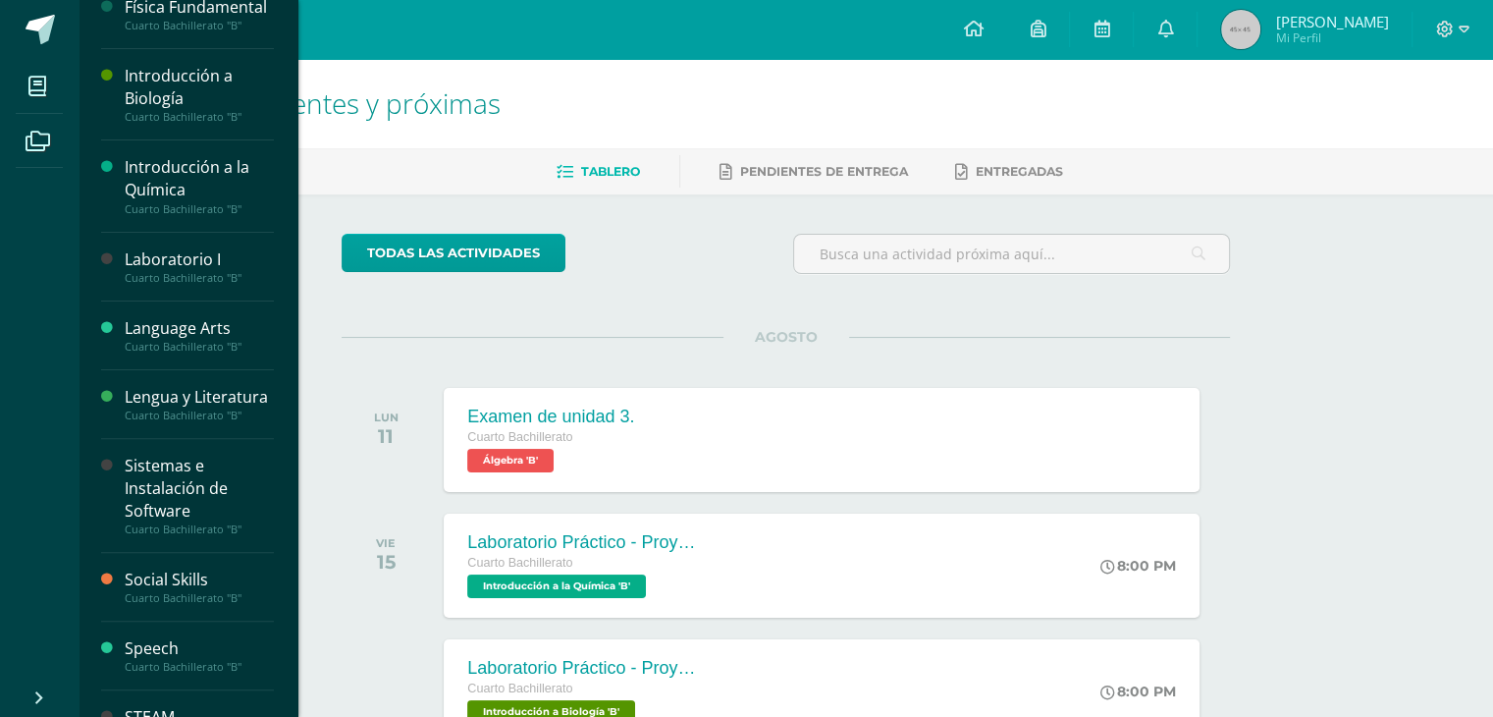
scroll to position [444, 0]
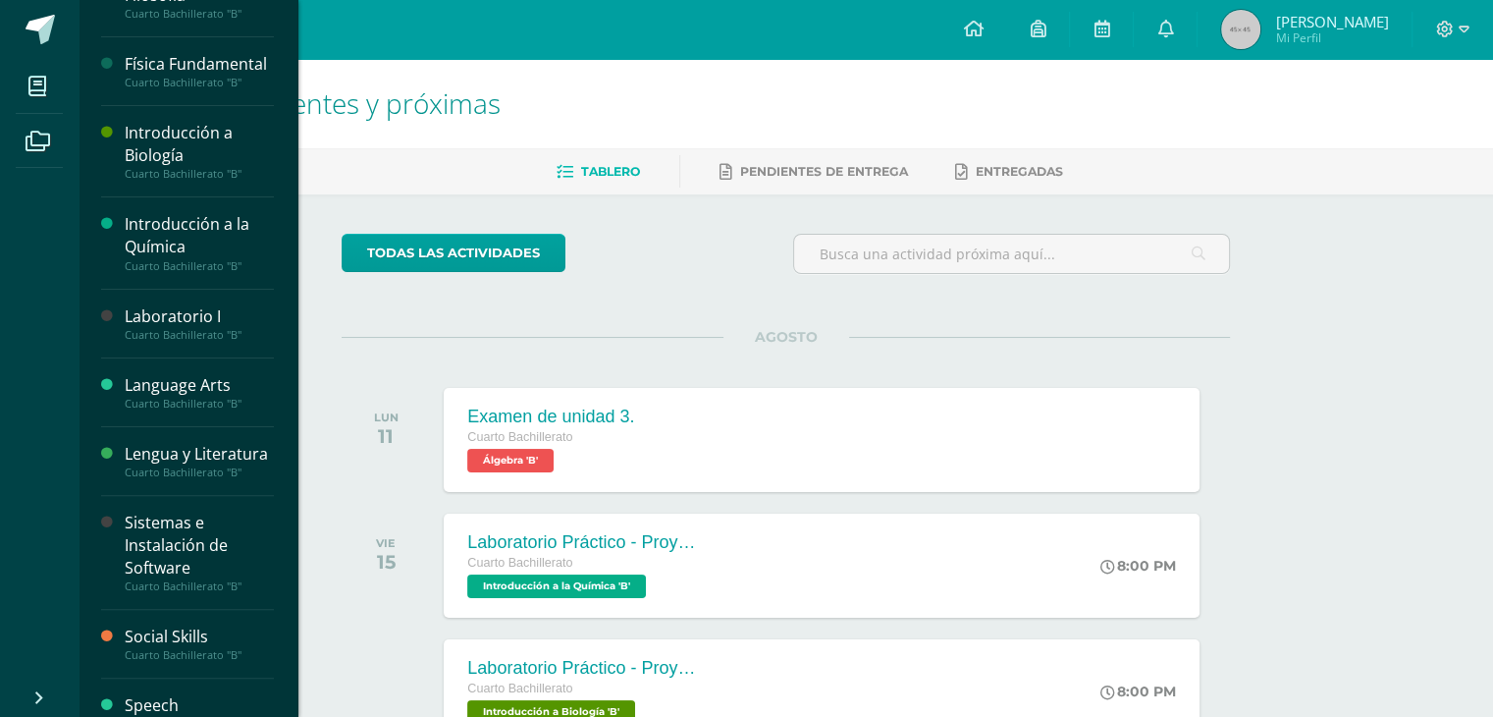
click at [159, 579] on div "Sistemas e Instalación de Software" at bounding box center [199, 545] width 149 height 68
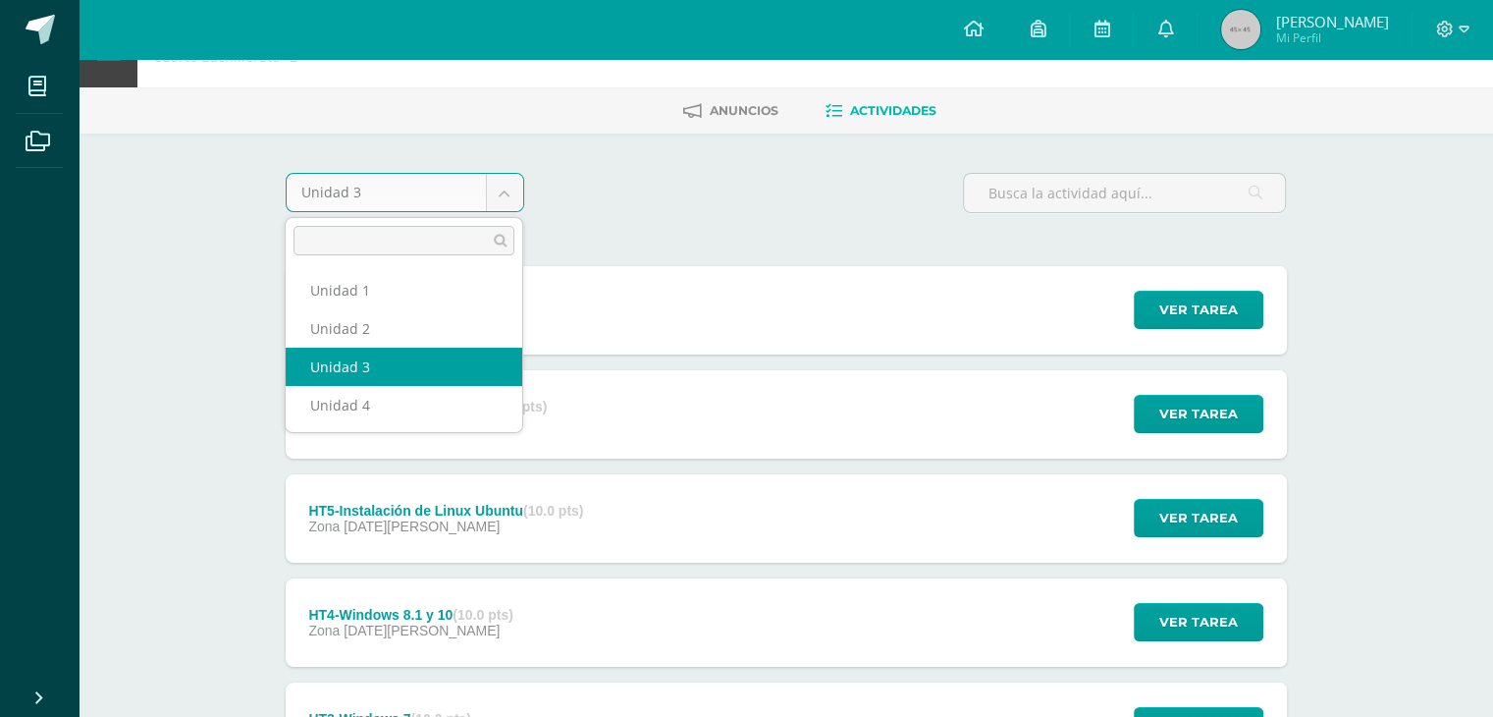
click at [439, 200] on body "Mis cursos Archivos Cerrar panel Álgebra Cuarto Bachillerato "B" Ciencias Socia…" at bounding box center [746, 524] width 1493 height 1170
click at [769, 233] on body "Mis cursos Archivos Cerrar panel Álgebra Cuarto Bachillerato "B" Ciencias Socia…" at bounding box center [746, 524] width 1493 height 1170
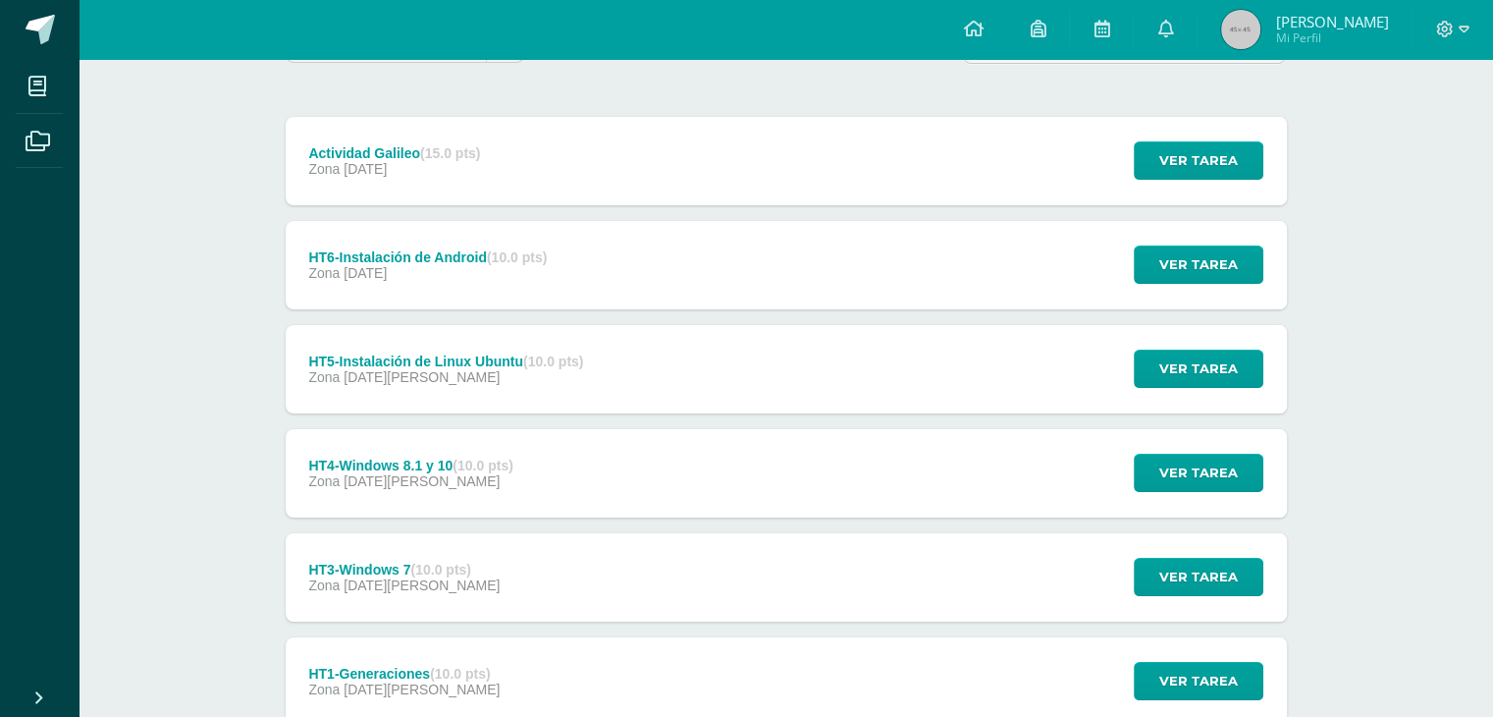
scroll to position [454, 0]
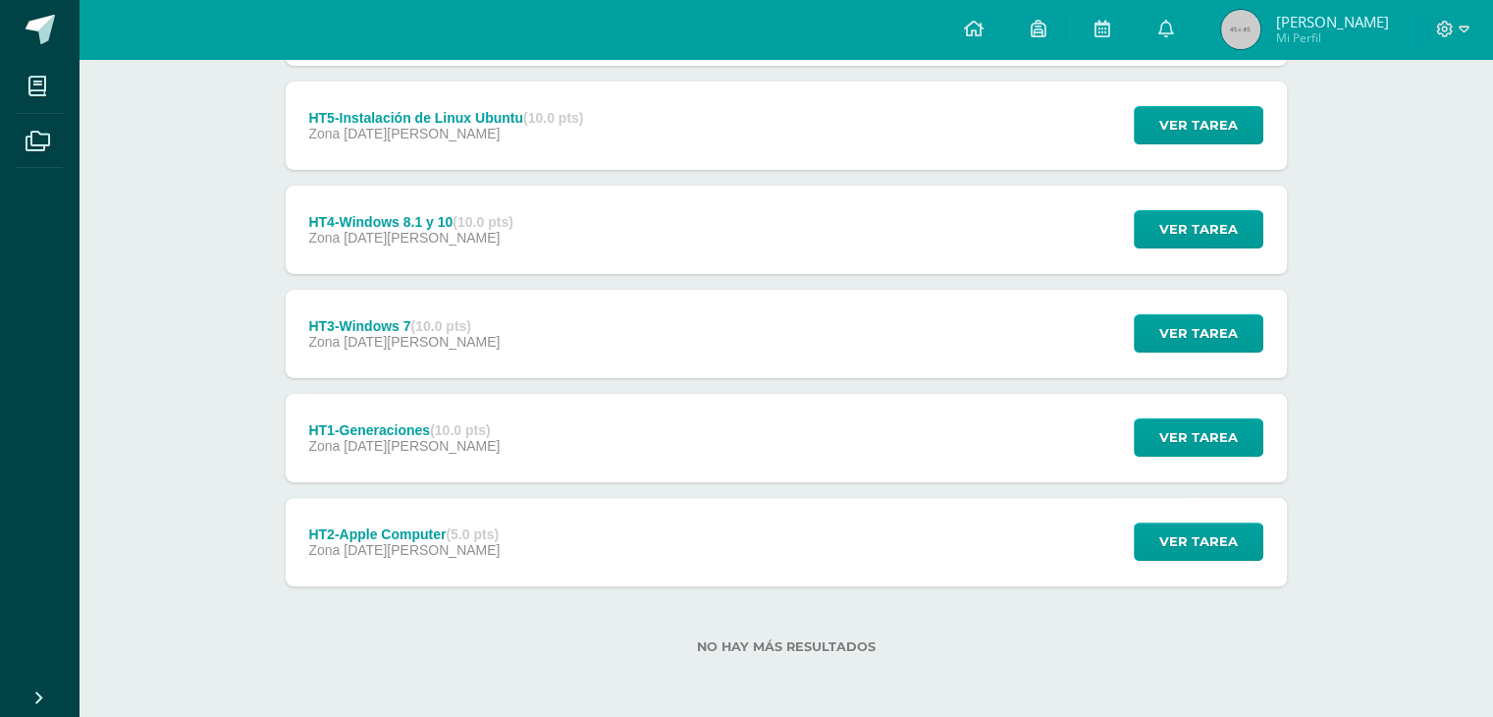
click at [538, 447] on div "HT1-Generaciones (10.0 pts) Zona [DATE][PERSON_NAME] Ver tarea HT1-Generaciones…" at bounding box center [786, 438] width 1001 height 88
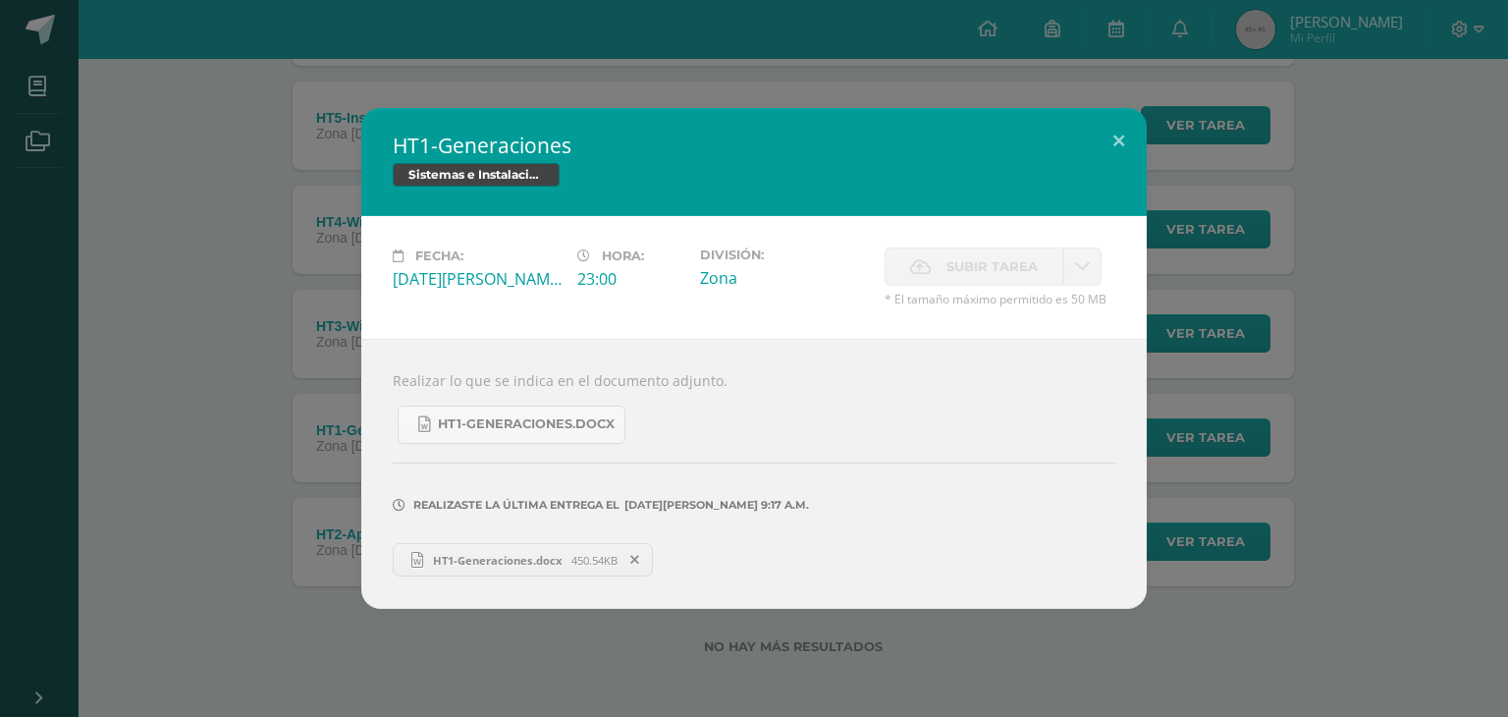
click at [251, 496] on div "HT1-Generaciones Sistemas e Instalación de Software Fecha: [DATE][PERSON_NAME]:…" at bounding box center [754, 358] width 1492 height 501
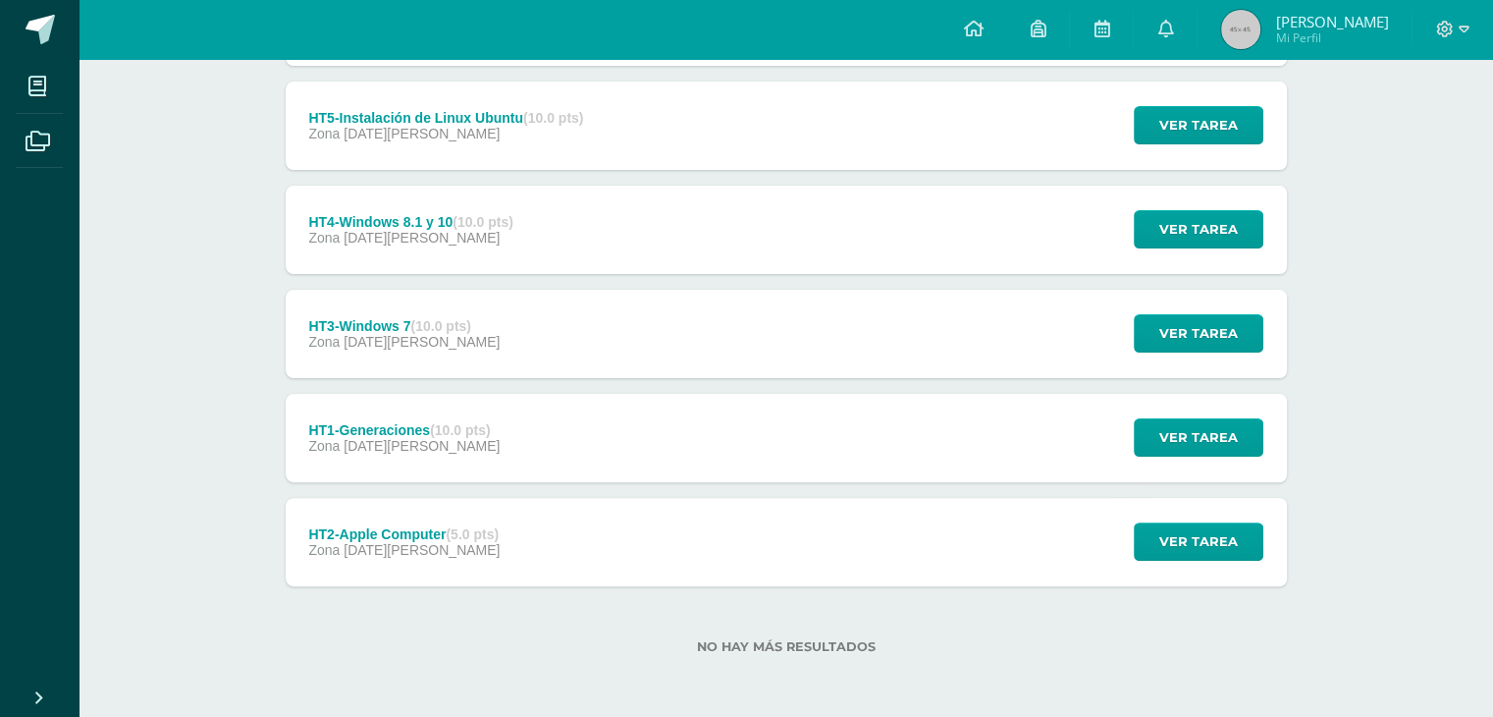
click at [413, 563] on div "HT2-Apple Computer (5.0 pts) Zona [DATE][PERSON_NAME]" at bounding box center [405, 542] width 239 height 88
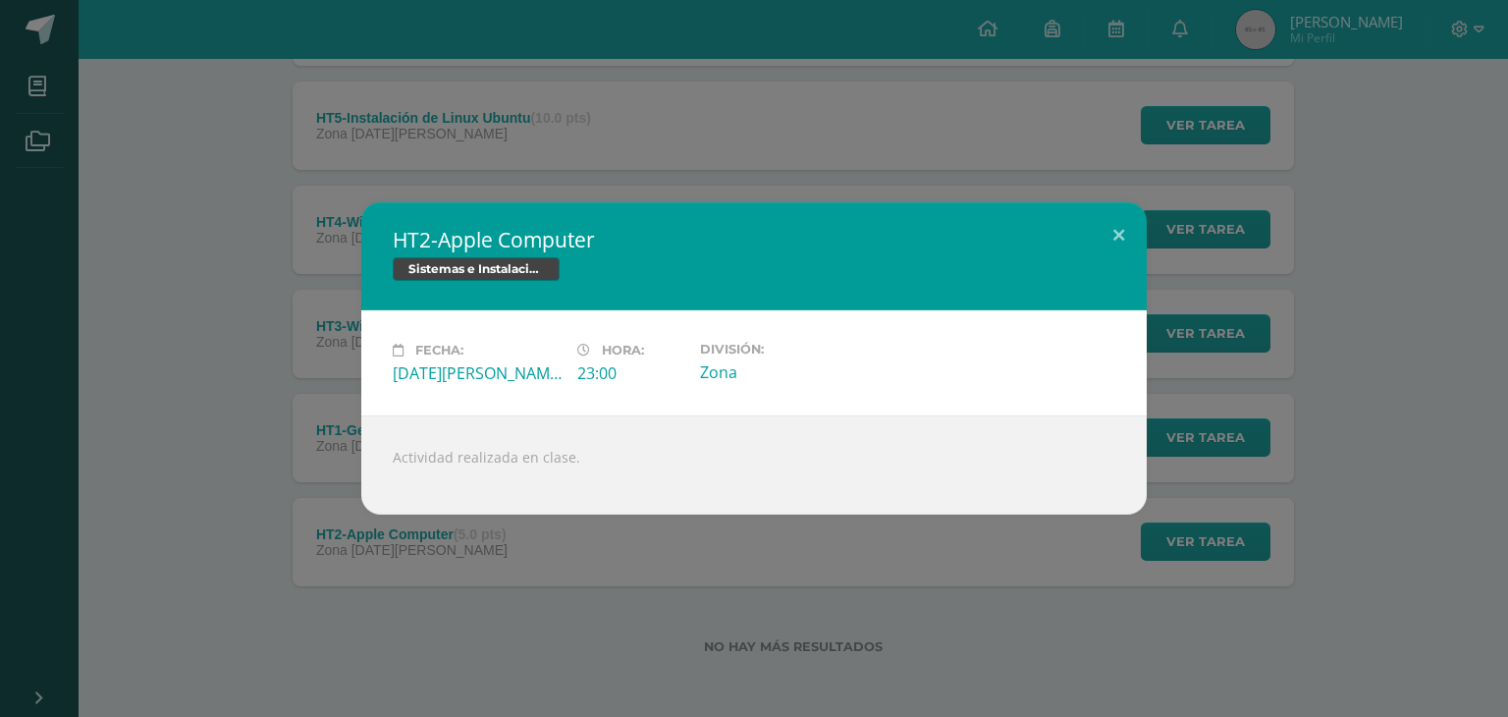
drag, startPoint x: 230, startPoint y: 379, endPoint x: 304, endPoint y: 396, distance: 76.5
click at [230, 379] on div "HT2-Apple Computer Sistemas e Instalación de Software Fecha: [DATE][PERSON_NAME…" at bounding box center [754, 358] width 1492 height 312
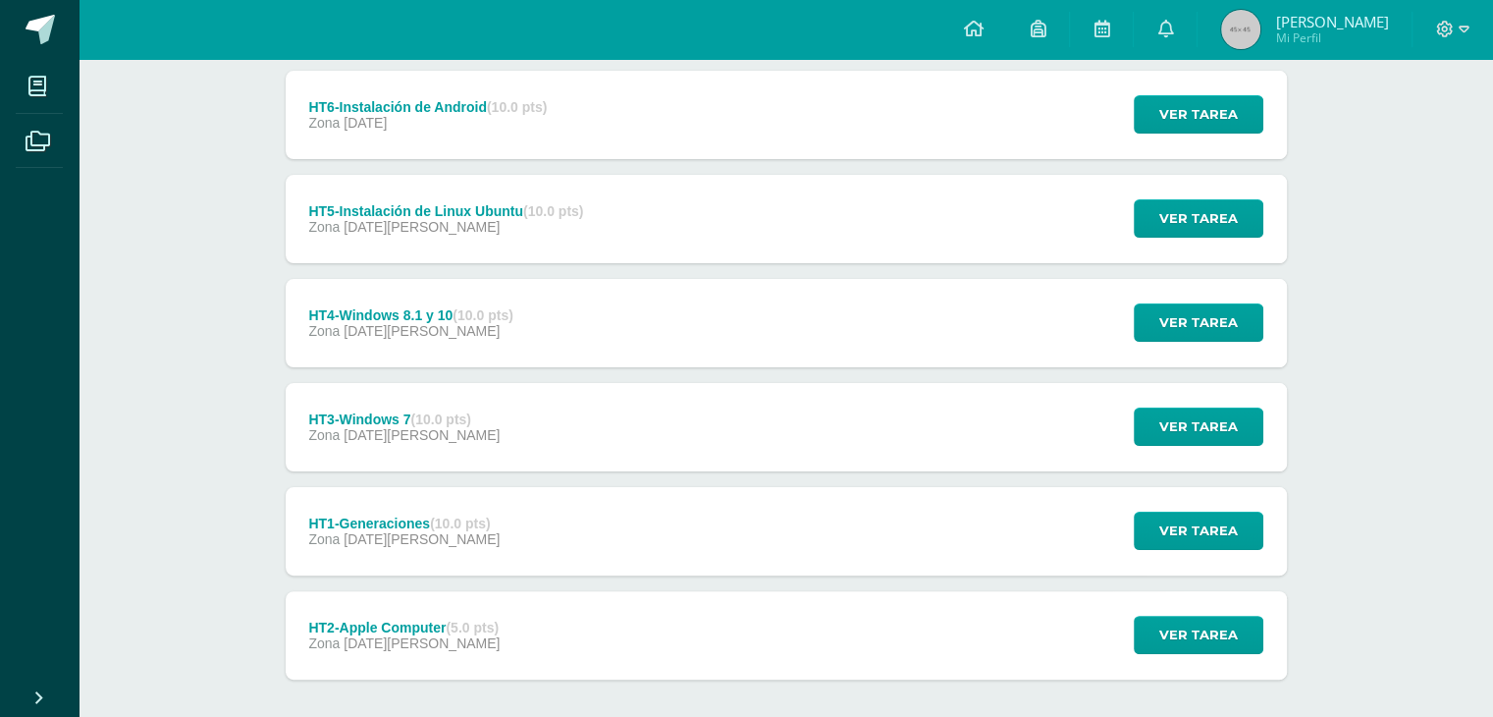
scroll to position [355, 0]
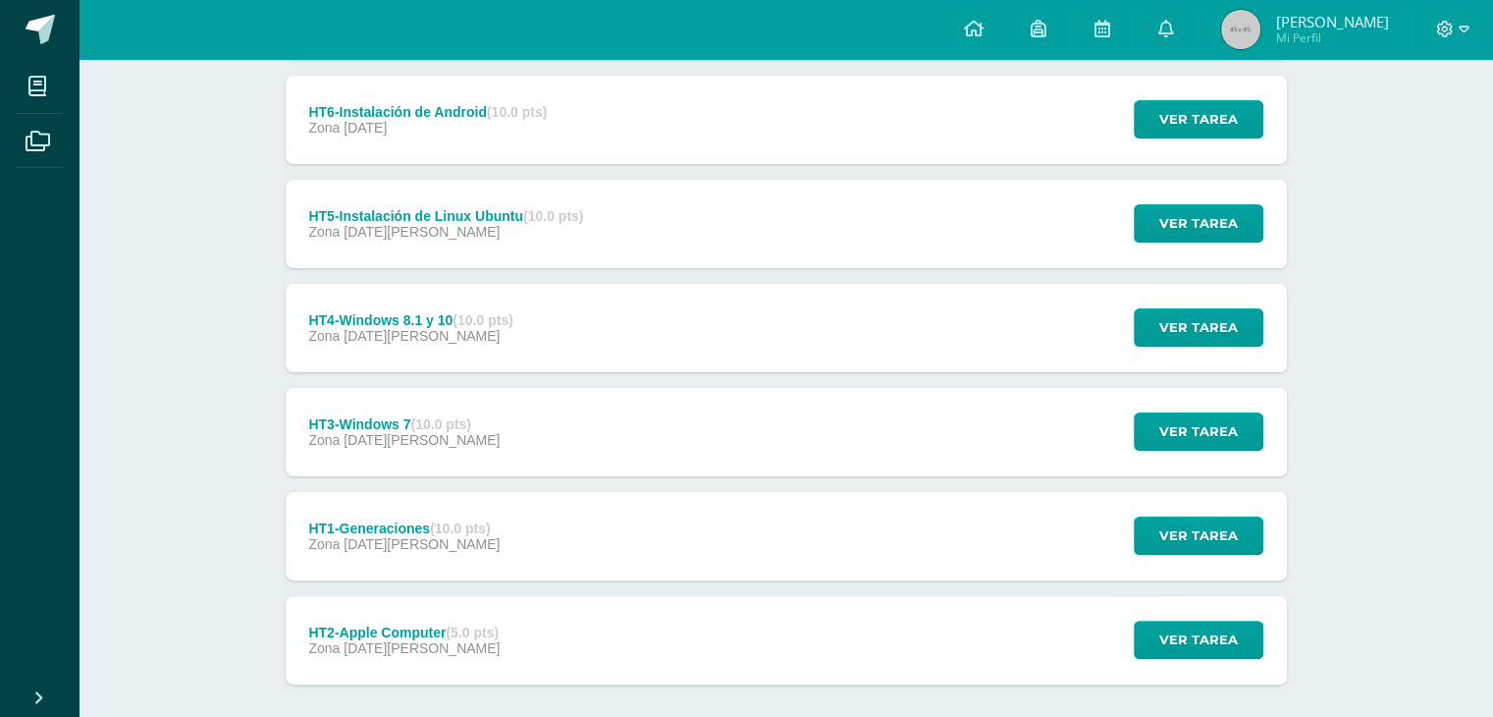
click at [452, 436] on div "Zona [DATE][PERSON_NAME]" at bounding box center [403, 440] width 191 height 16
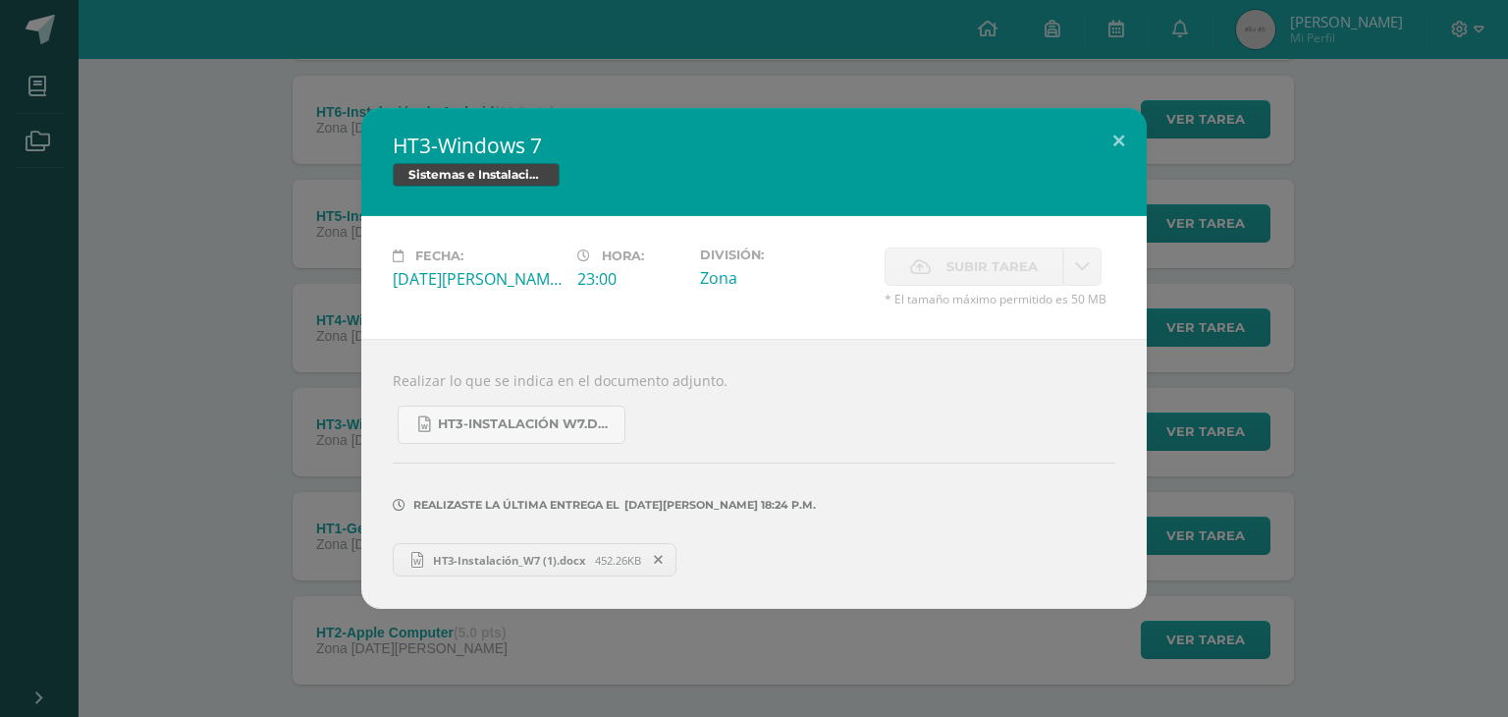
click at [253, 500] on div "HT3-Windows 7 Sistemas e Instalación de Software Fecha: [DATE][PERSON_NAME]: 23…" at bounding box center [754, 358] width 1492 height 501
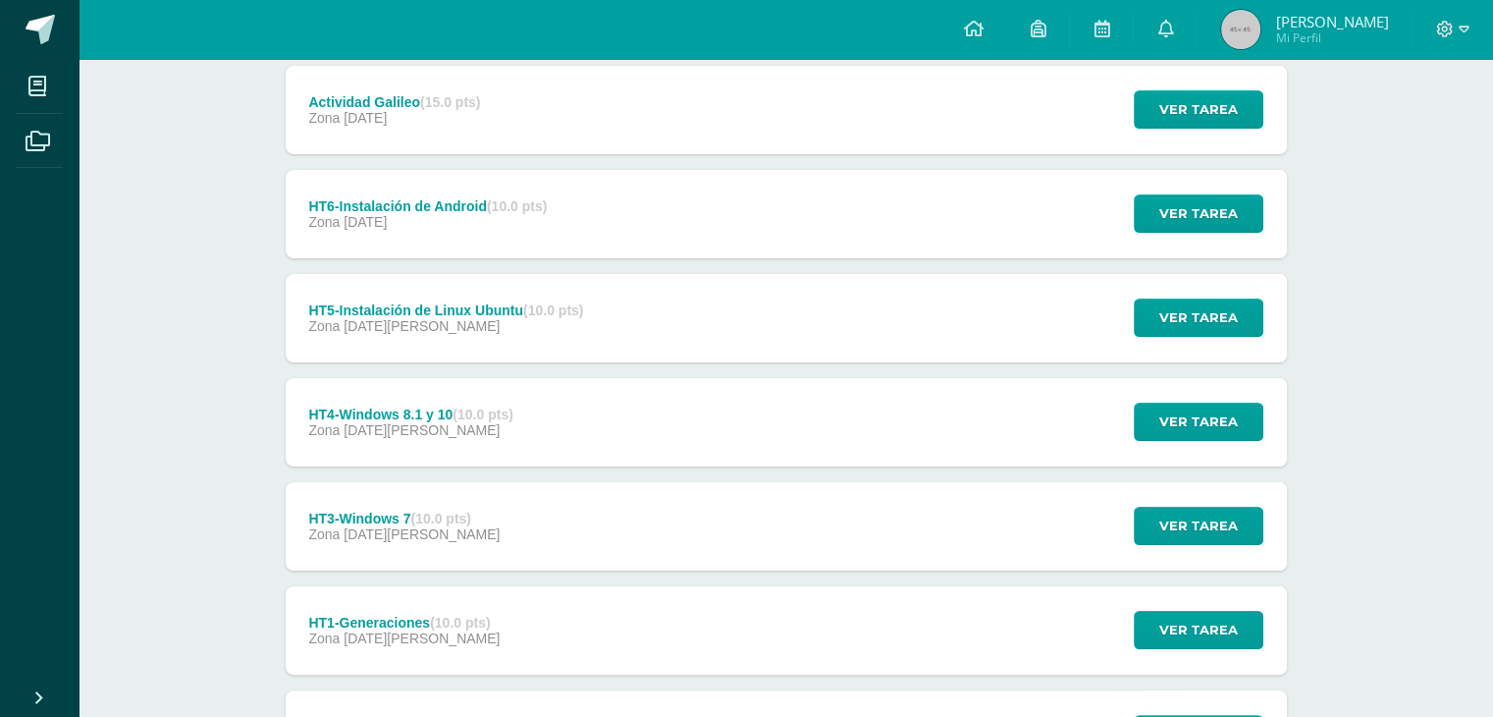
scroll to position [257, 0]
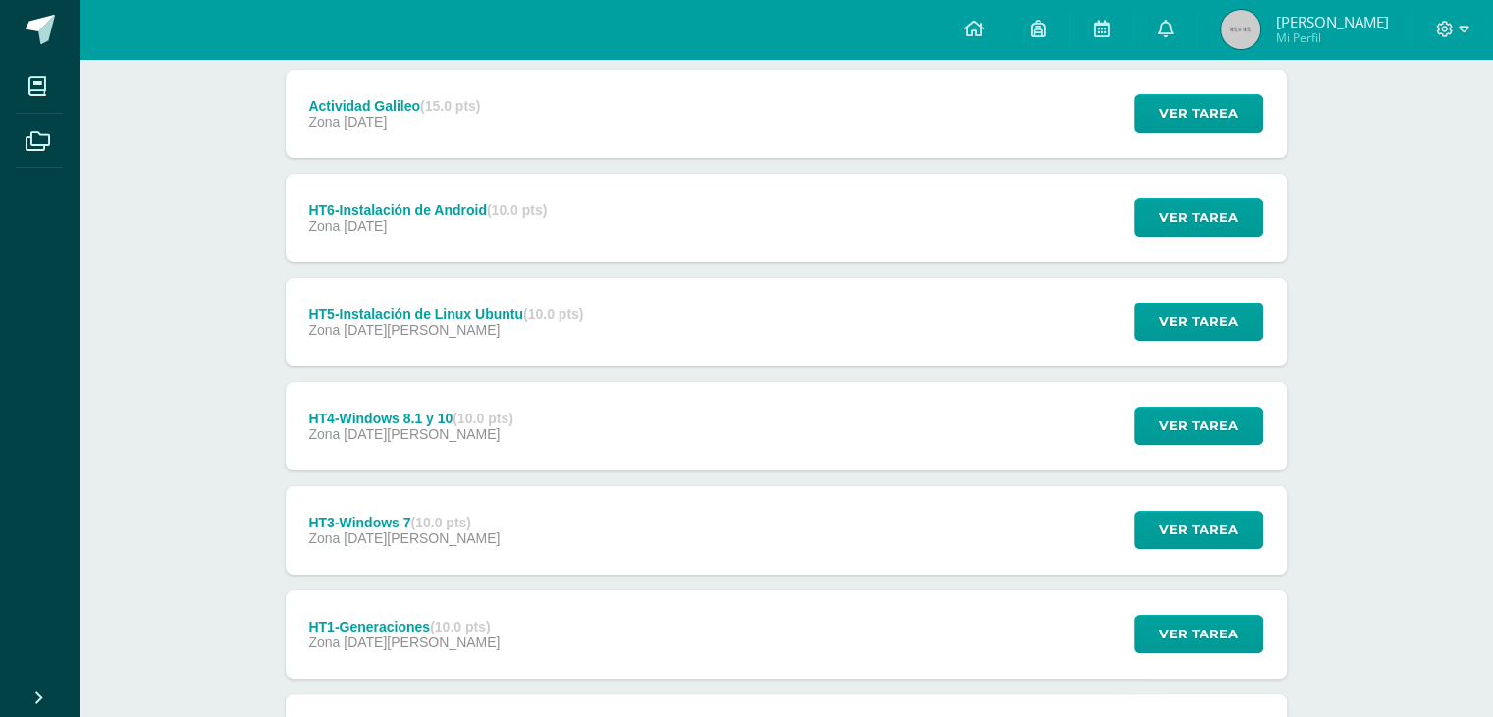
click at [412, 434] on div "Zona [DATE][PERSON_NAME]" at bounding box center [410, 434] width 204 height 16
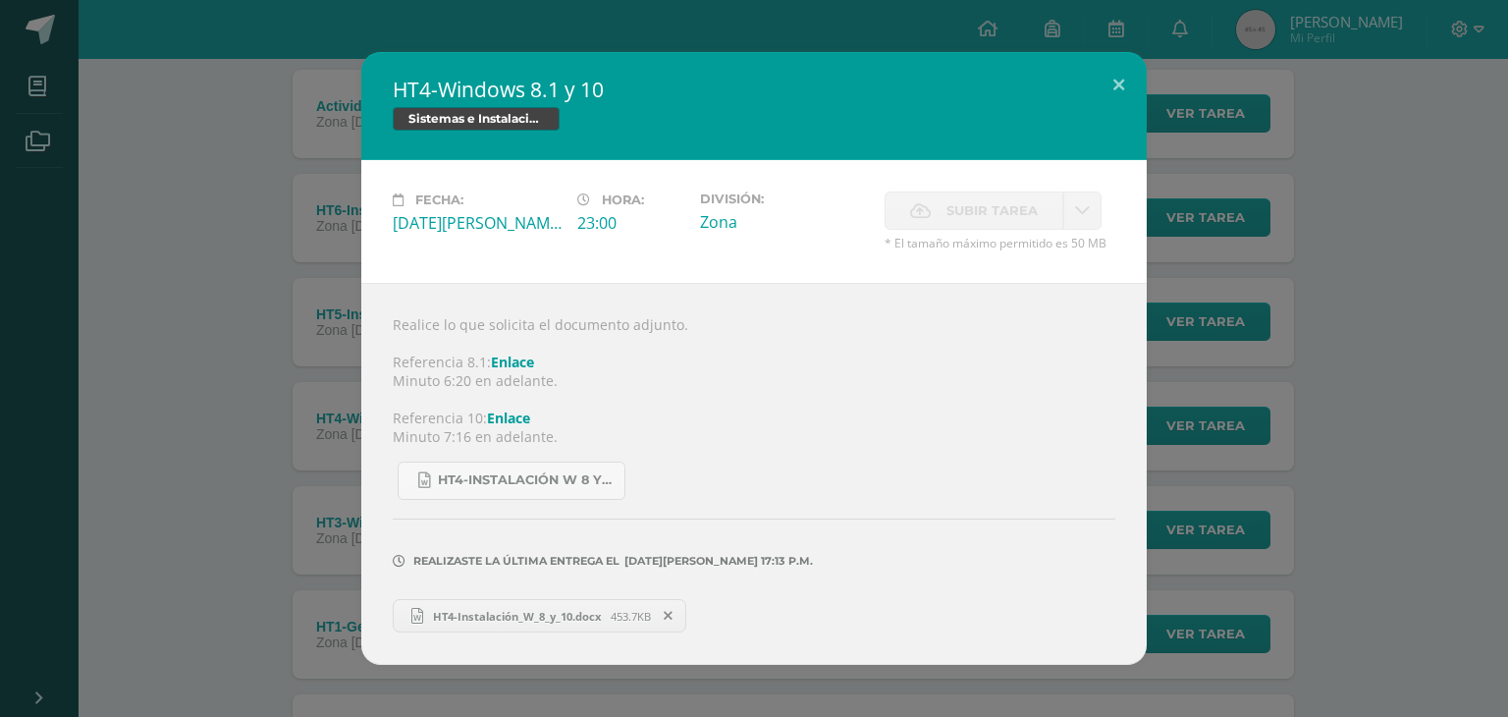
drag, startPoint x: 500, startPoint y: 619, endPoint x: 401, endPoint y: 588, distance: 103.7
click at [181, 510] on div "HT4-Windows 8.1 y 10 Sistemas e Instalación de Software Fecha: [DATE][PERSON_NA…" at bounding box center [754, 358] width 1492 height 613
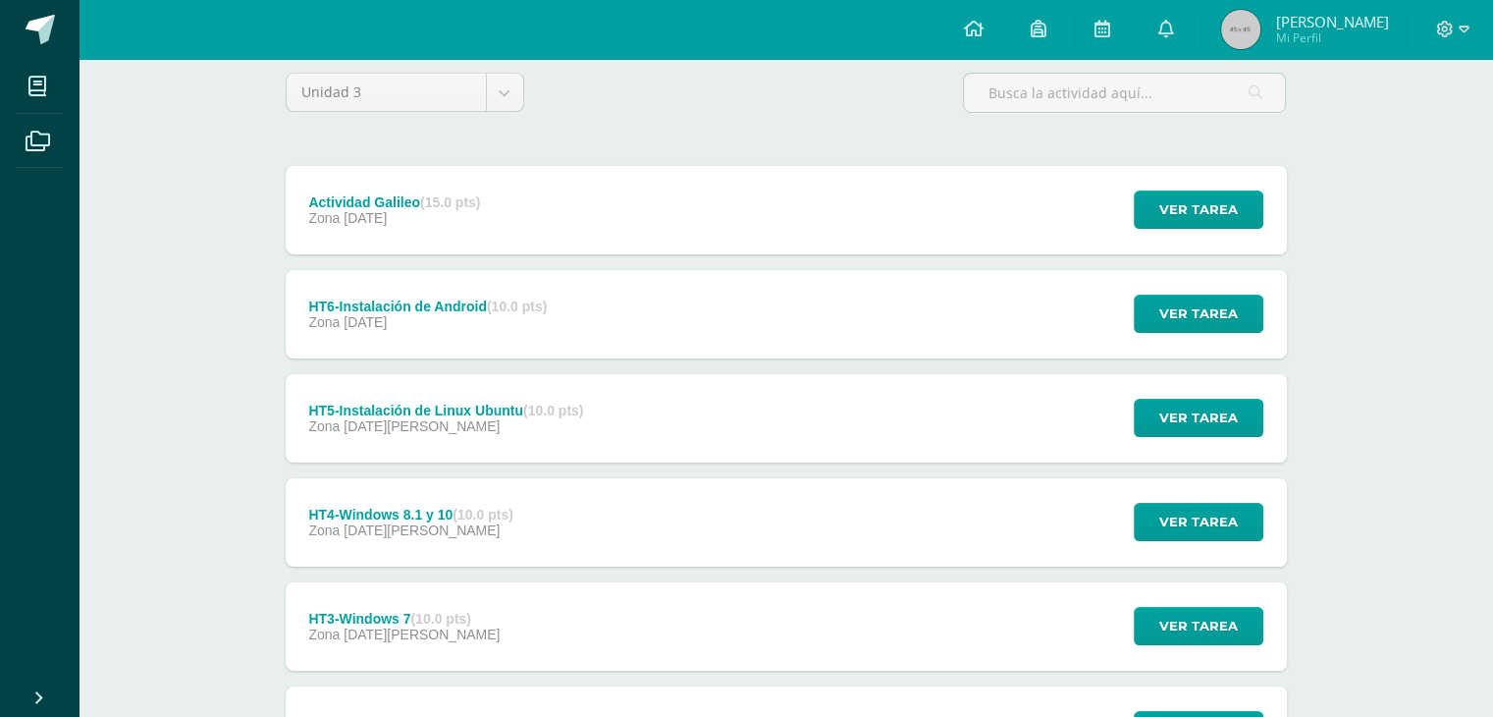
scroll to position [159, 0]
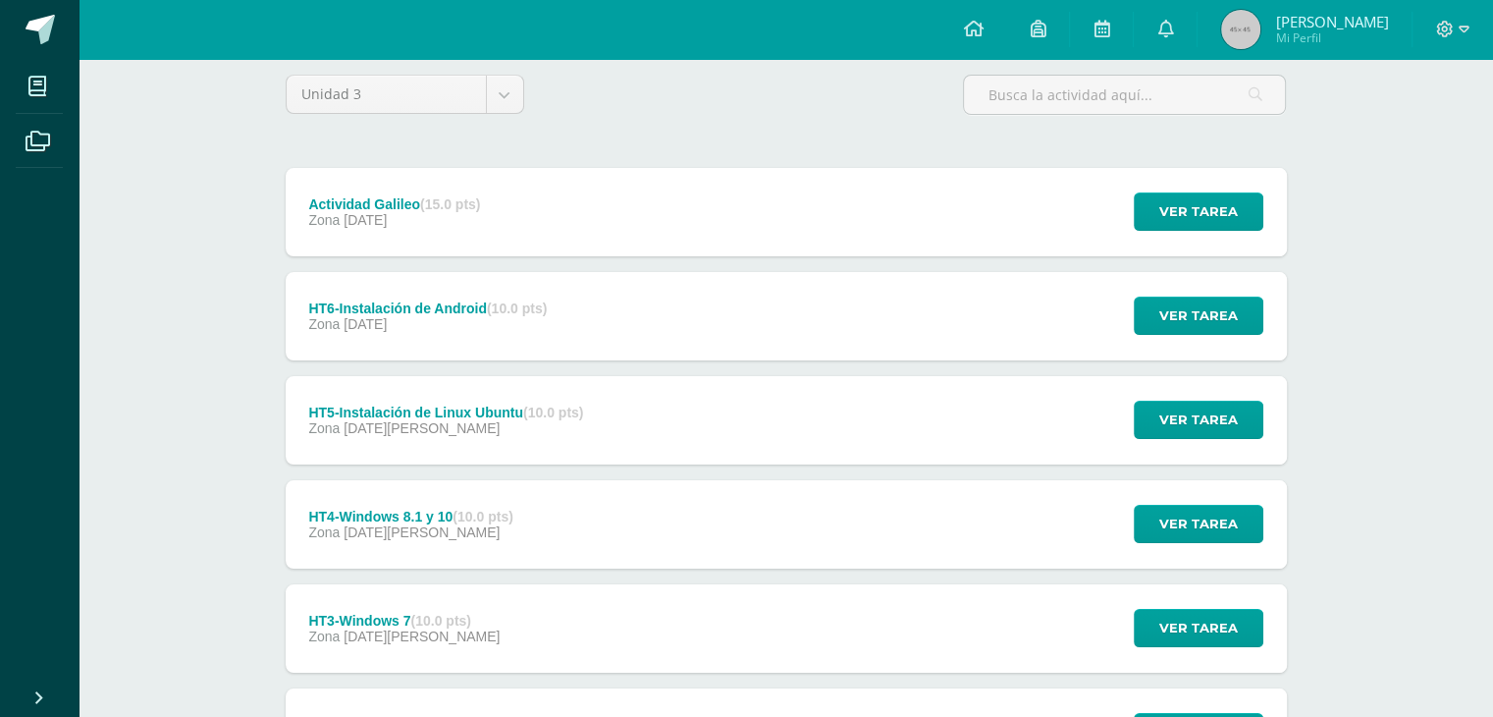
click at [435, 434] on div "Zona [DATE]" at bounding box center [445, 428] width 275 height 16
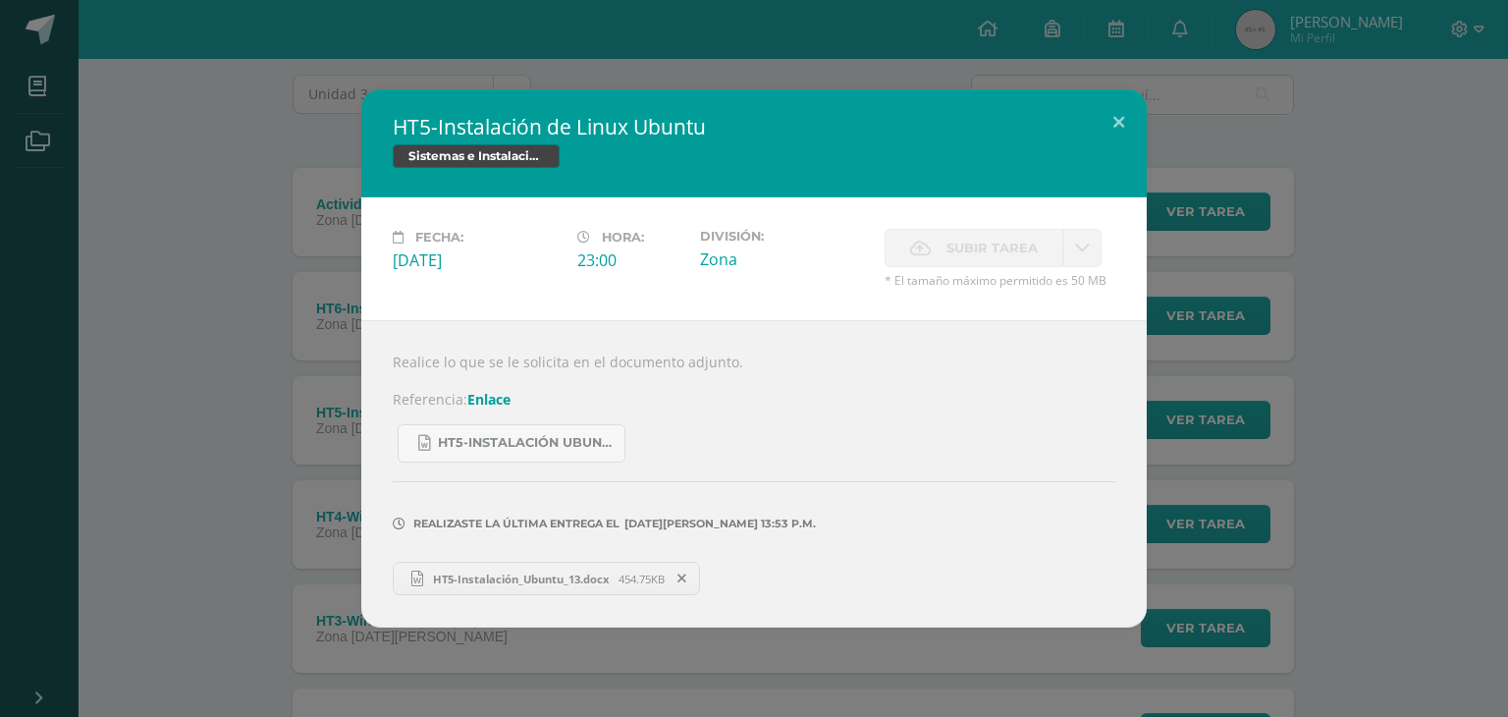
drag, startPoint x: 489, startPoint y: 573, endPoint x: 272, endPoint y: 505, distance: 227.6
drag, startPoint x: 235, startPoint y: 494, endPoint x: 306, endPoint y: 486, distance: 72.1
click at [235, 494] on div "HT5-Instalación de Linux Ubuntu Sistemas e Instalación de Software Fecha: [DATE…" at bounding box center [754, 358] width 1492 height 538
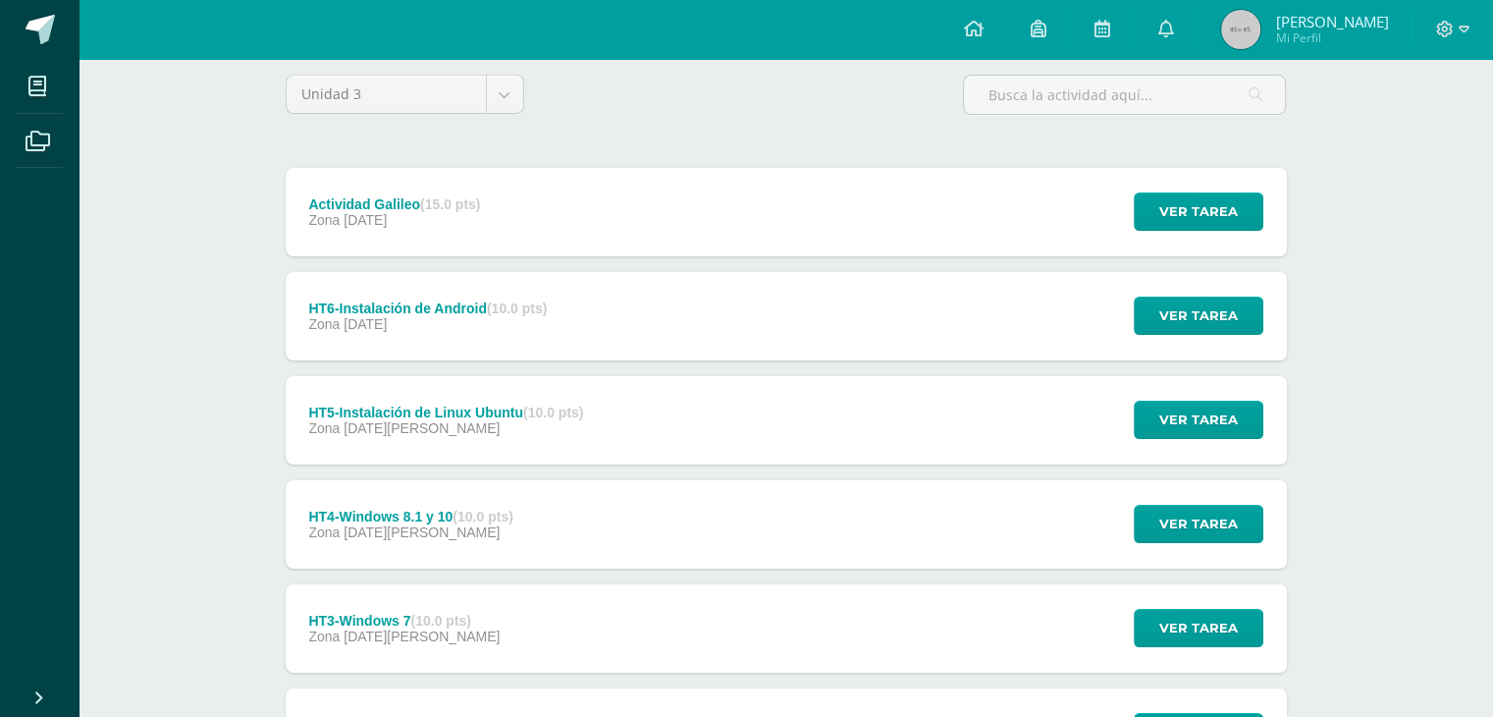
click at [441, 313] on div "HT6-Instalación de [MEDICAL_DATA].0 pts)" at bounding box center [427, 308] width 239 height 16
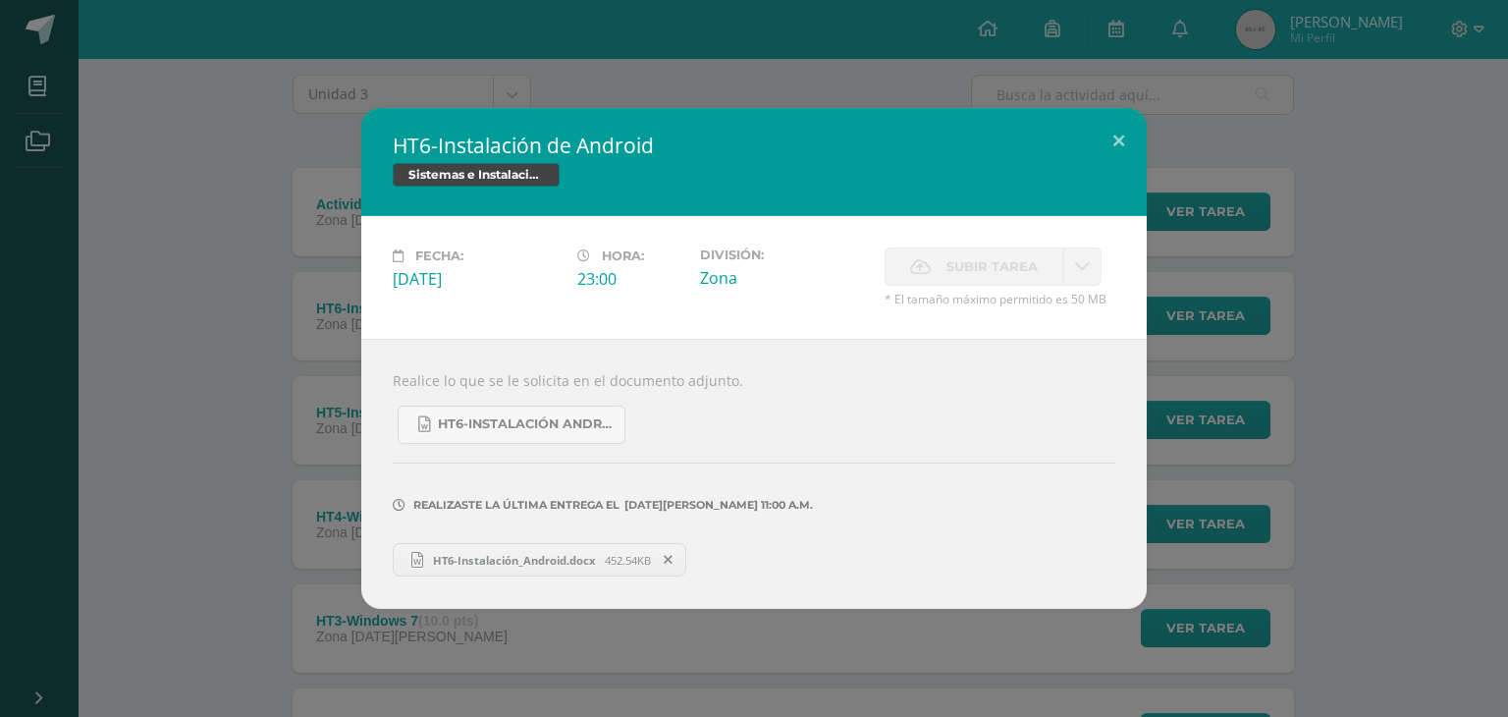
drag, startPoint x: 490, startPoint y: 558, endPoint x: 424, endPoint y: 544, distance: 67.2
click at [263, 506] on div "HT6-Instalación de Android Sistemas e Instalación de Software Fecha: [DATE][PER…" at bounding box center [754, 358] width 1492 height 501
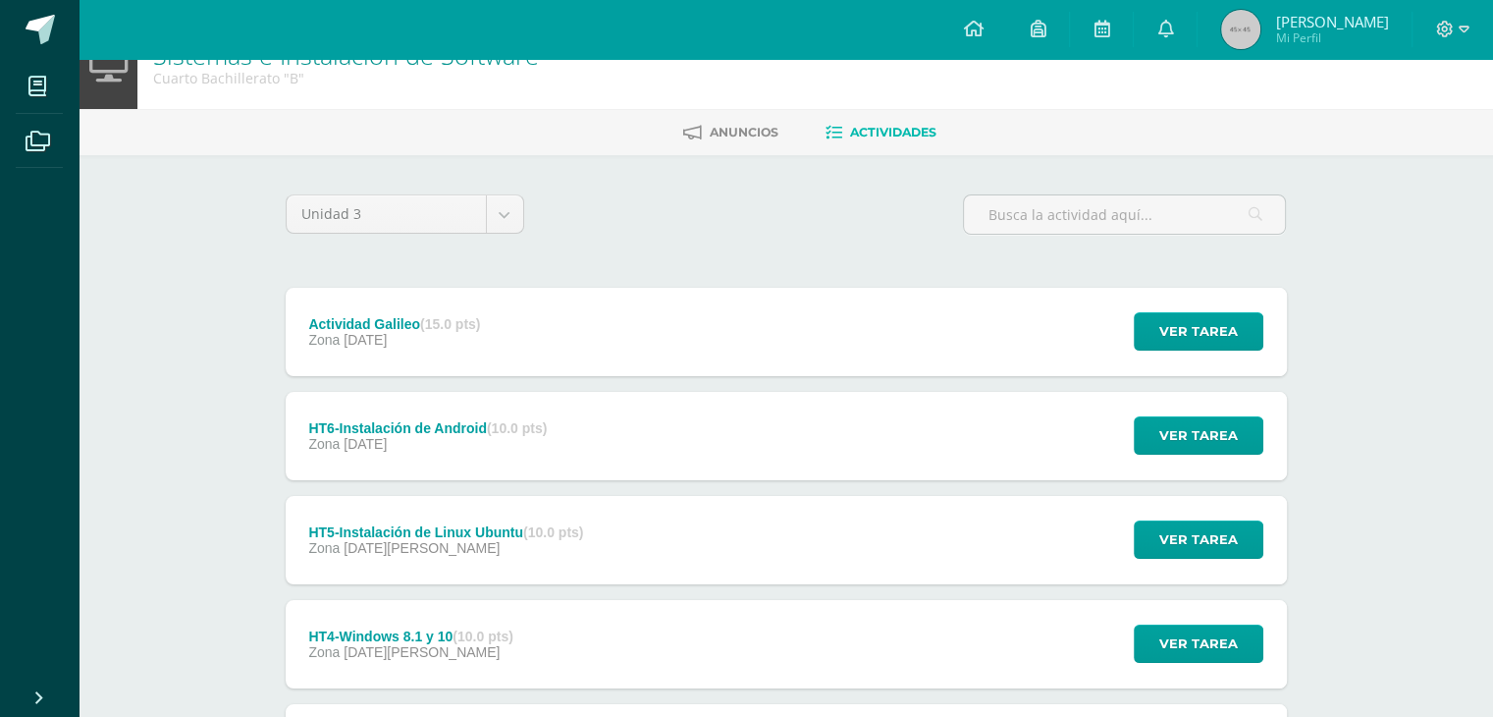
scroll to position [0, 0]
